Goal: Task Accomplishment & Management: Use online tool/utility

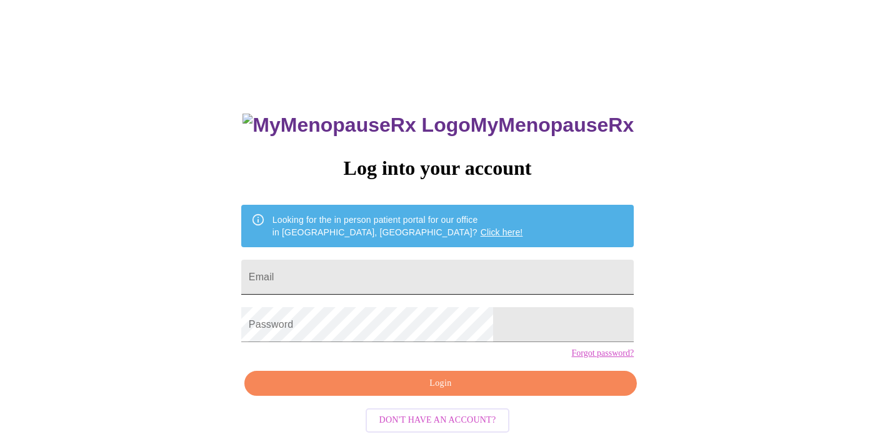
click at [470, 284] on input "Email" at bounding box center [437, 277] width 392 height 35
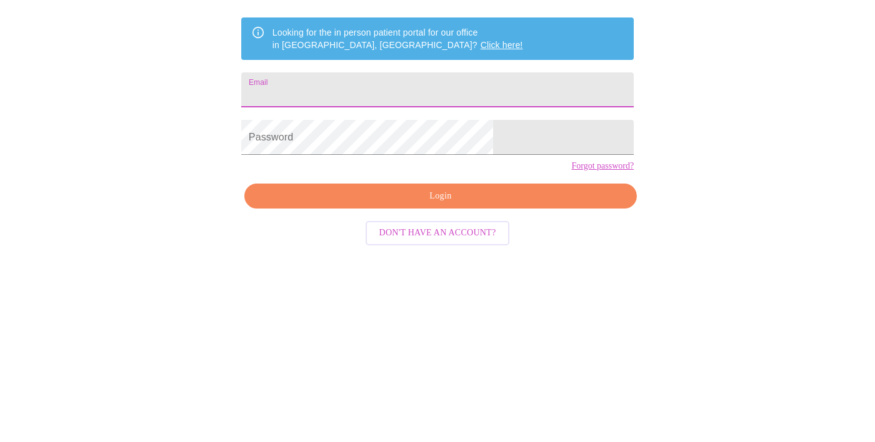
type input "[EMAIL_ADDRESS][DOMAIN_NAME]"
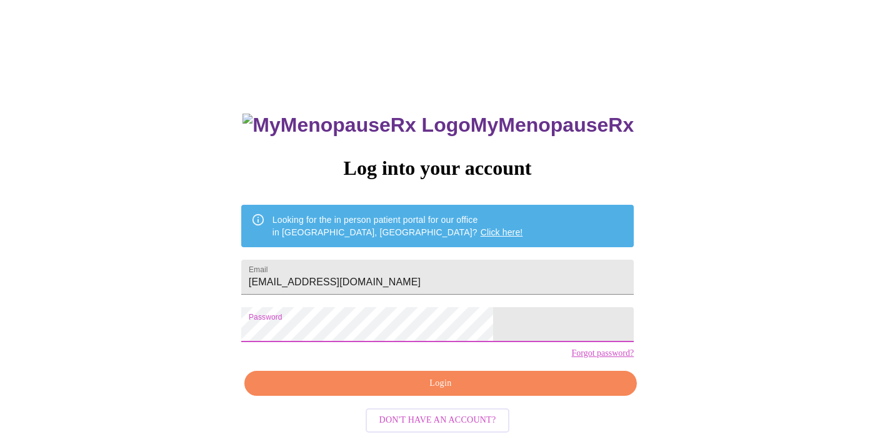
click at [428, 392] on span "Login" at bounding box center [441, 384] width 364 height 16
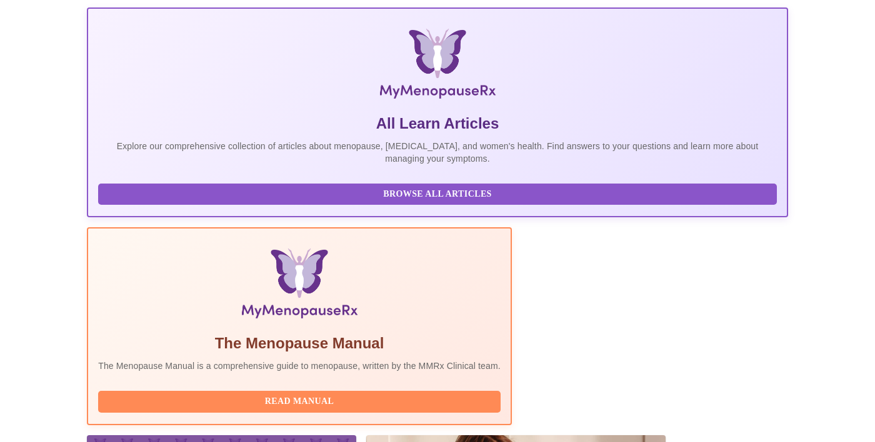
scroll to position [181, 0]
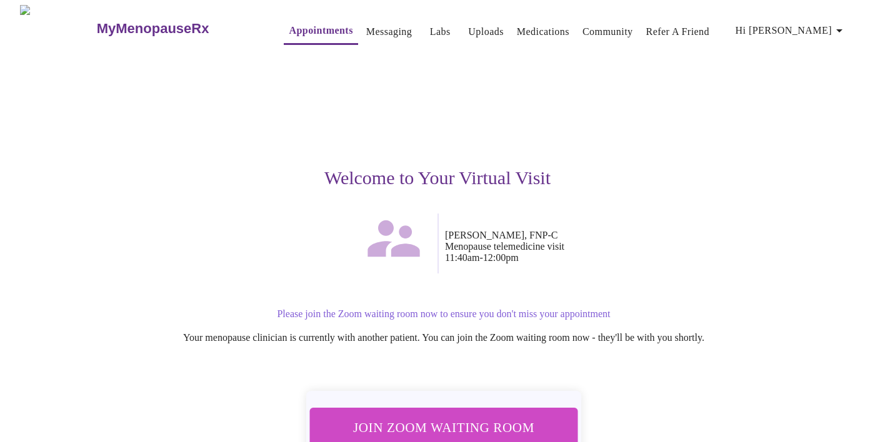
click at [489, 424] on span "Join Zoom Waiting Room" at bounding box center [443, 427] width 235 height 23
